Goal: Feedback & Contribution: Contribute content

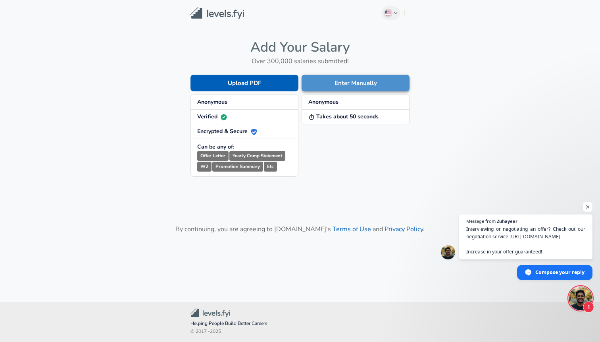
click at [363, 85] on button "Enter Manually" at bounding box center [355, 83] width 108 height 17
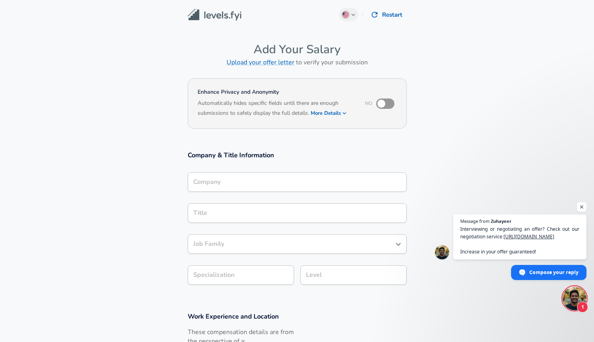
click at [219, 182] on input "Company" at bounding box center [297, 182] width 212 height 12
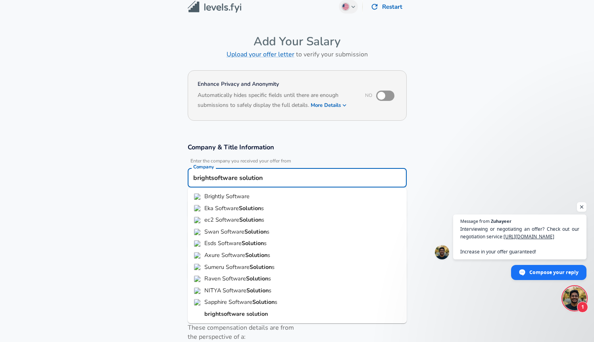
click at [272, 313] on li "brightsoftware solution" at bounding box center [297, 314] width 219 height 12
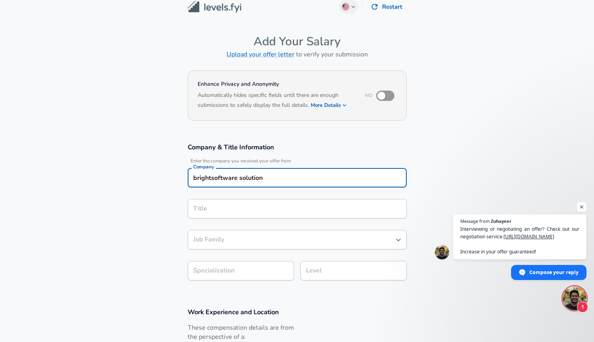
type input "brightsoftware solution"
click at [232, 214] on div "Title" at bounding box center [297, 208] width 219 height 19
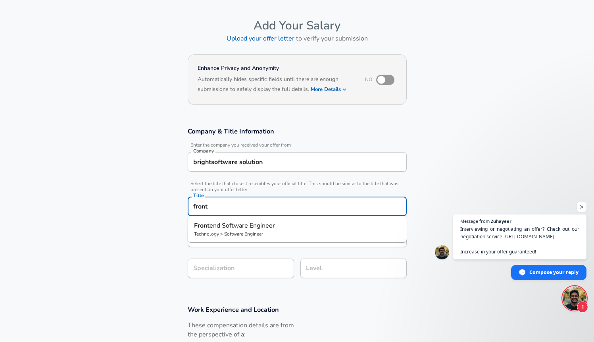
click at [216, 230] on p "Technology > Software Engineer" at bounding box center [297, 233] width 206 height 7
type input "Frontend Software Engineer"
type input "Web Development (Front-End)"
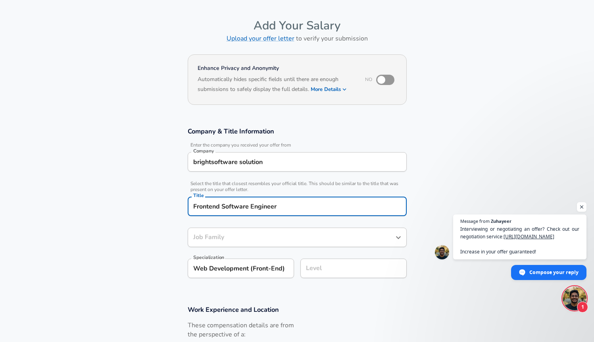
type input "Software Engineer"
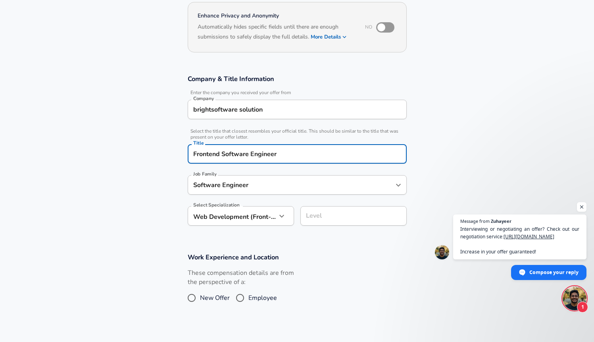
scroll to position [77, 0]
type input "Frontend Software Engineer"
click at [283, 211] on icon "button" at bounding box center [282, 215] width 10 height 10
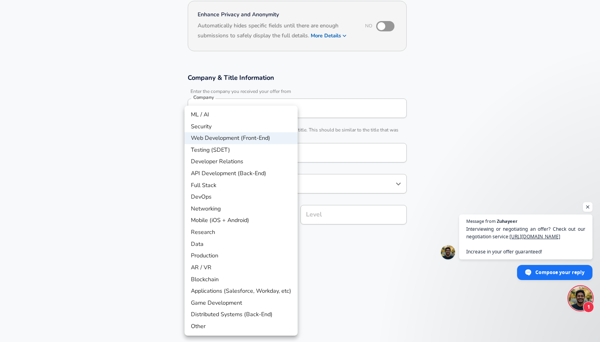
click at [221, 222] on li "Mobile (iOS + Android)" at bounding box center [240, 220] width 113 height 12
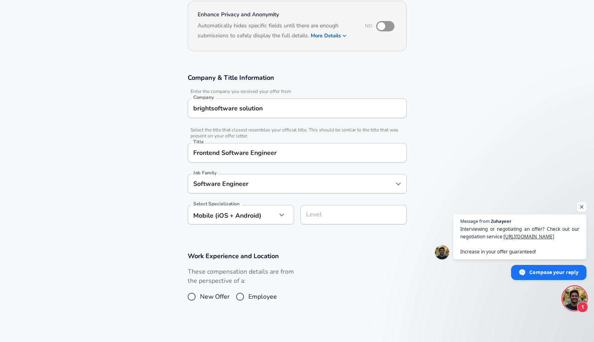
click at [232, 217] on body "English ([GEOGRAPHIC_DATA]) Change Restart Add Your Salary Upload your offer le…" at bounding box center [297, 94] width 594 height 342
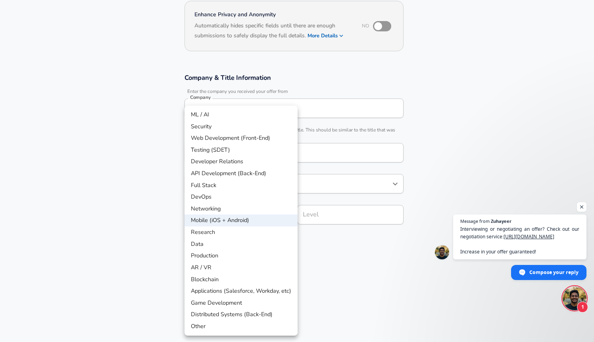
scroll to position [101, 0]
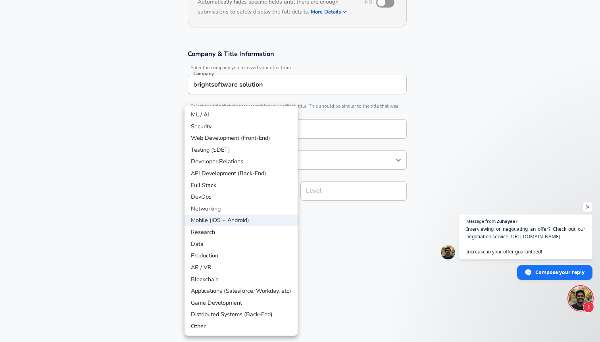
click at [212, 140] on li "Web Development (Front-End)" at bounding box center [240, 138] width 113 height 12
type input "Web Development (Front-End)"
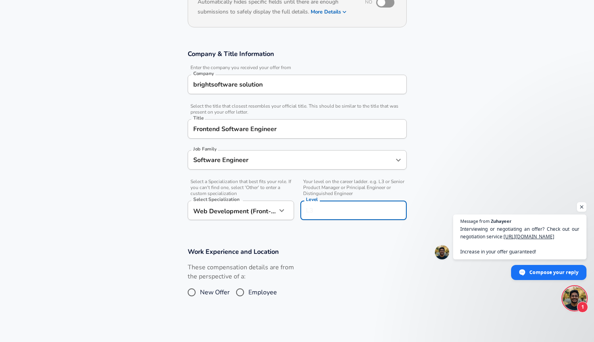
scroll to position [117, 0]
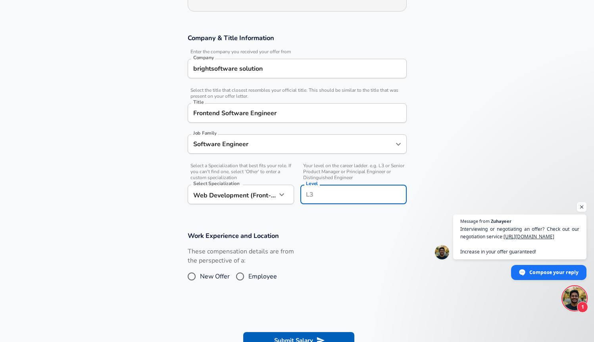
click at [350, 194] on input "Level" at bounding box center [353, 194] width 99 height 12
type input "3"
type input "2"
click at [328, 311] on section at bounding box center [297, 308] width 594 height 15
click at [251, 280] on span "Employee" at bounding box center [262, 276] width 29 height 10
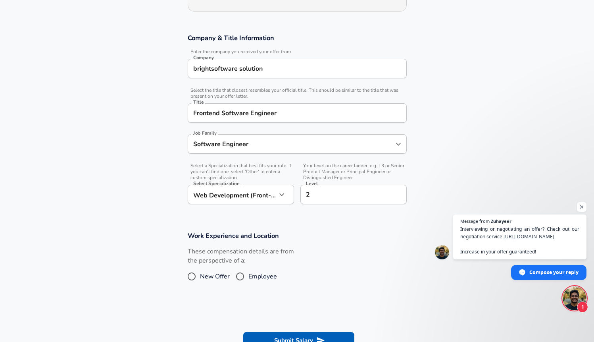
click at [248, 280] on input "Employee" at bounding box center [240, 276] width 17 height 13
radio input "true"
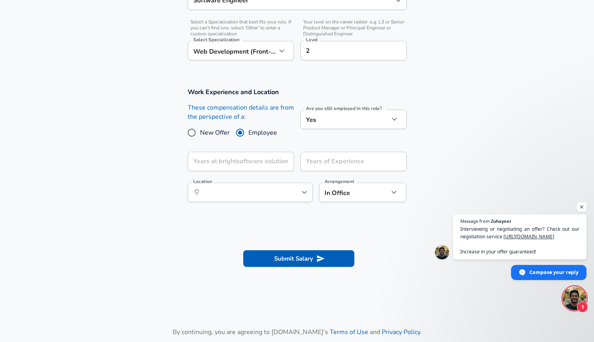
scroll to position [263, 0]
